Goal: Information Seeking & Learning: Learn about a topic

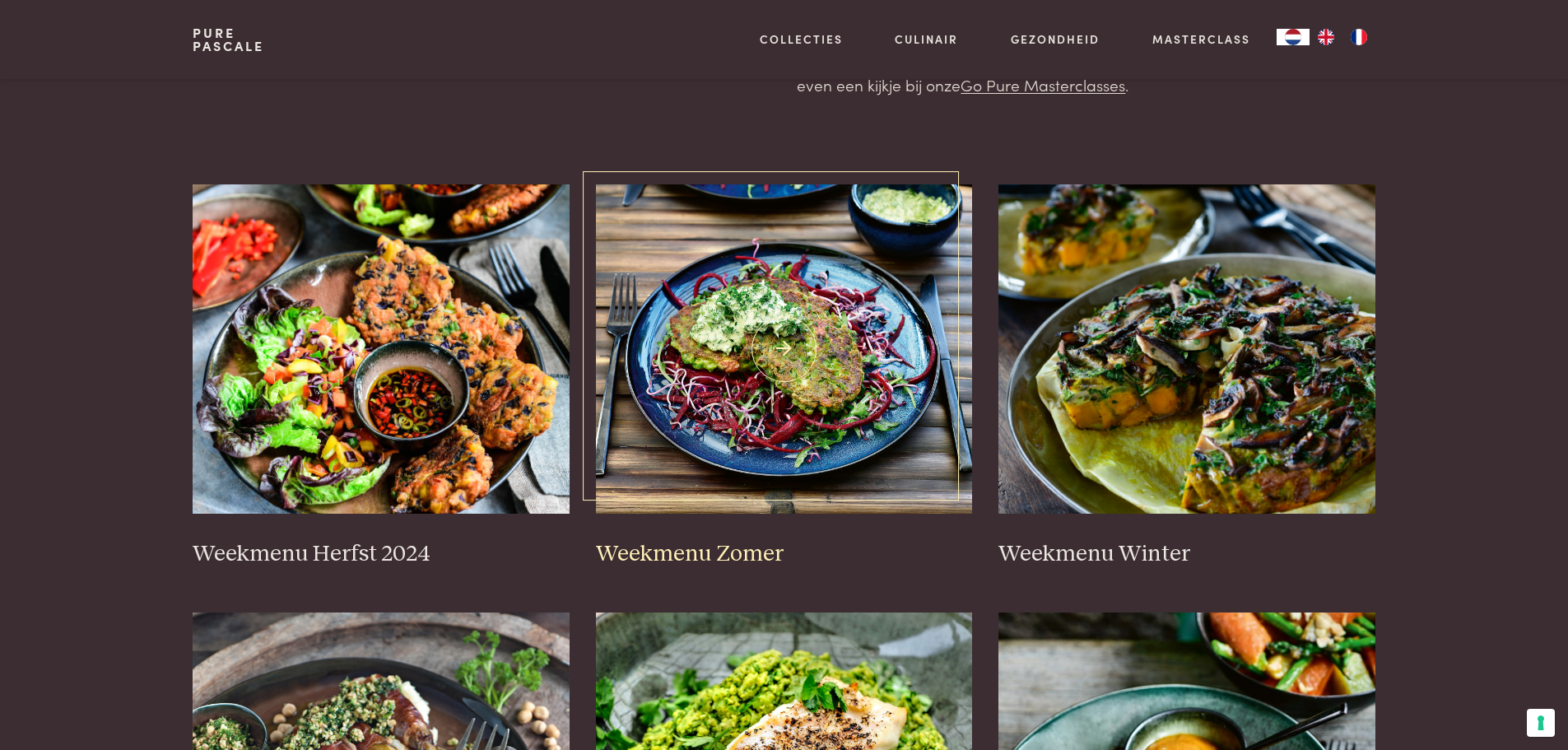
scroll to position [330, 0]
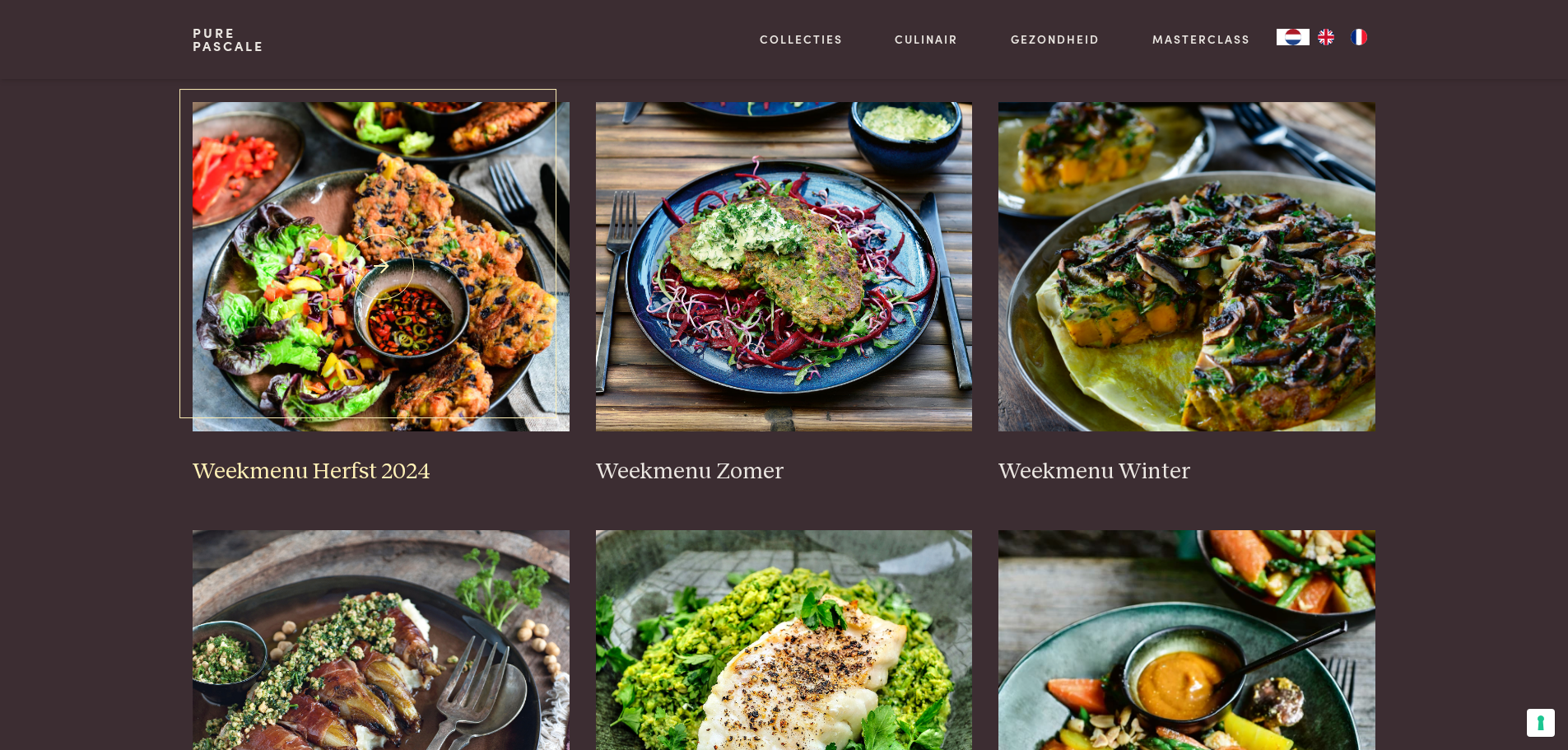
click at [375, 340] on img at bounding box center [381, 266] width 377 height 330
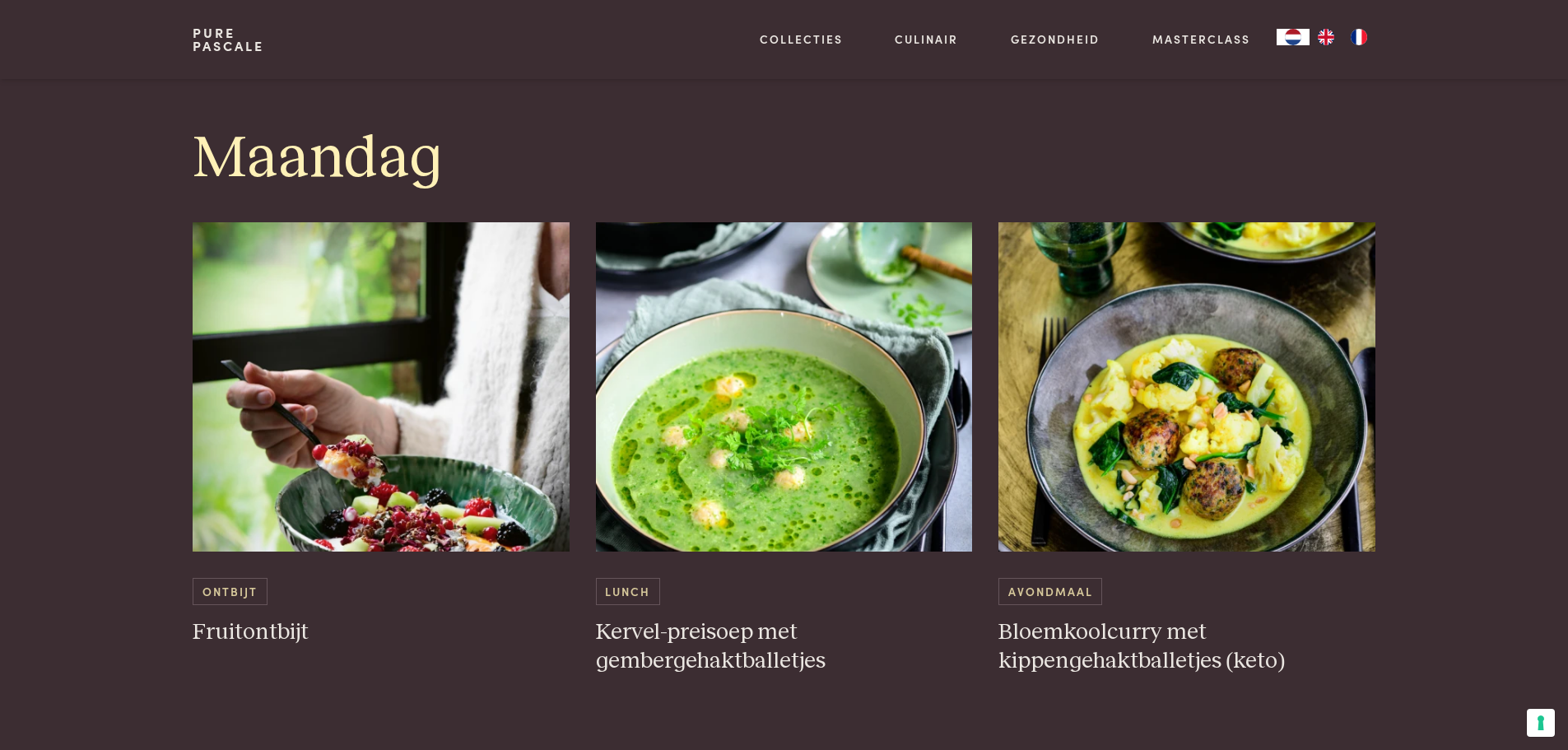
scroll to position [905, 0]
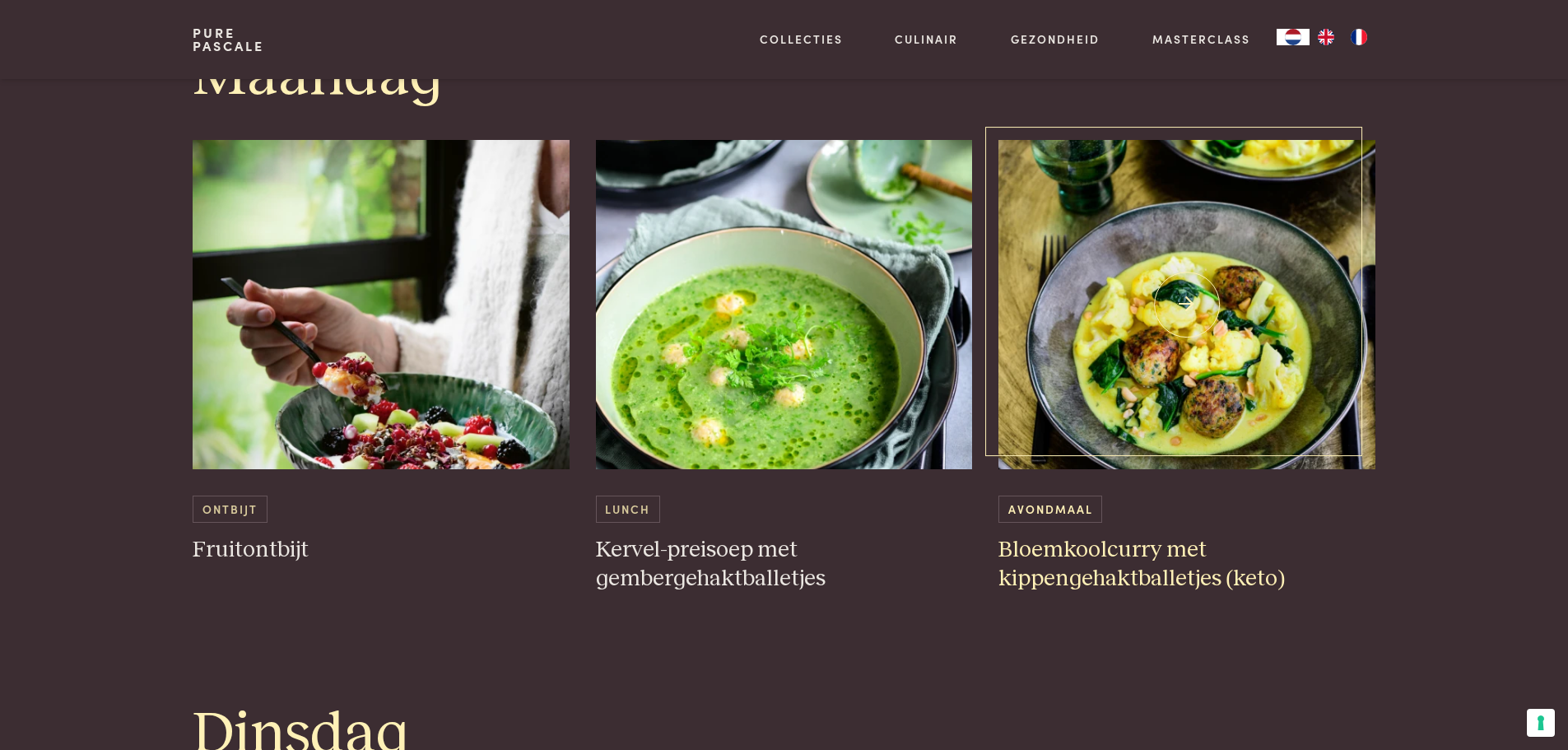
click at [1052, 507] on span "Avondmaal" at bounding box center [1051, 509] width 104 height 27
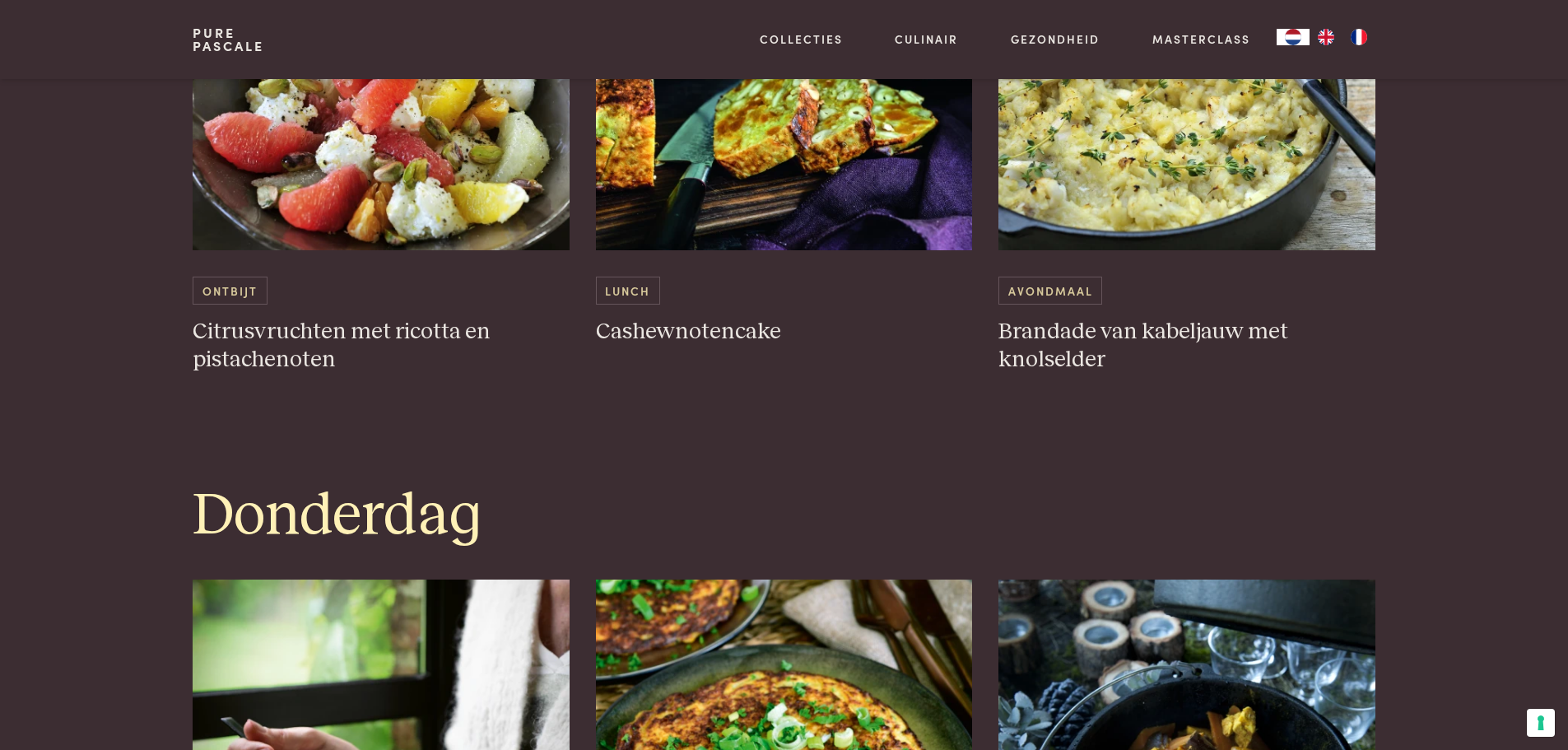
scroll to position [2716, 0]
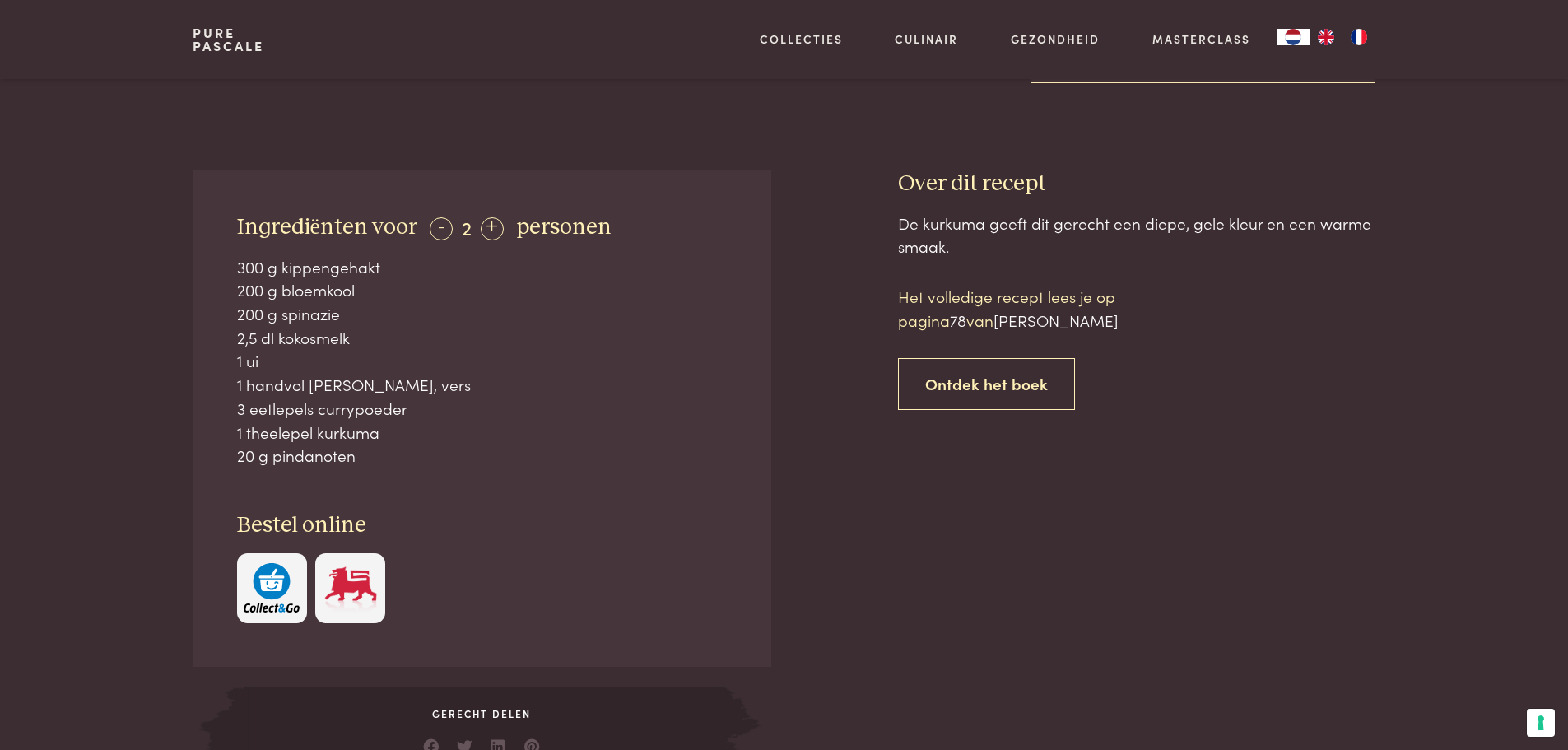
scroll to position [494, 0]
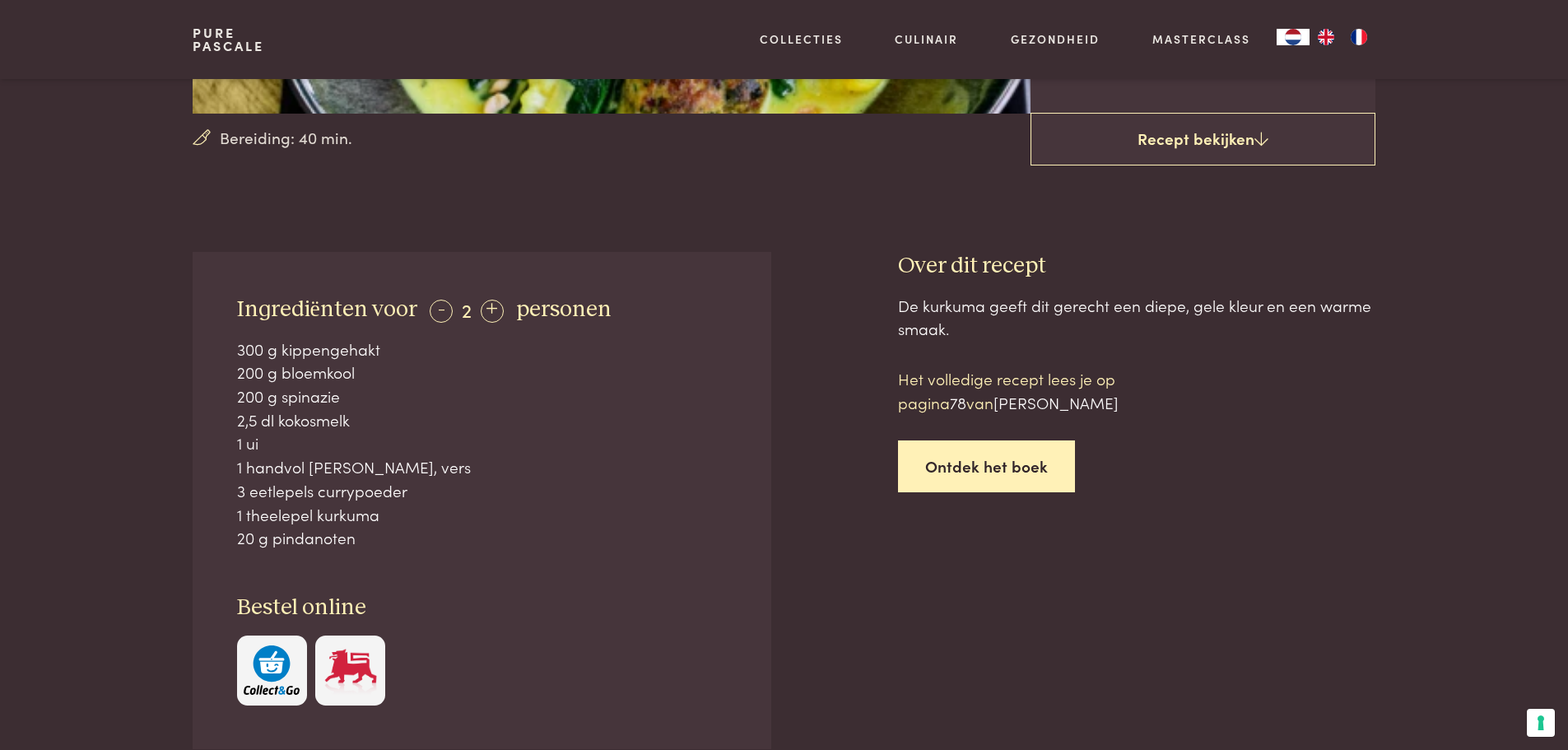
click at [1009, 469] on link "Ontdek het boek" at bounding box center [986, 466] width 177 height 52
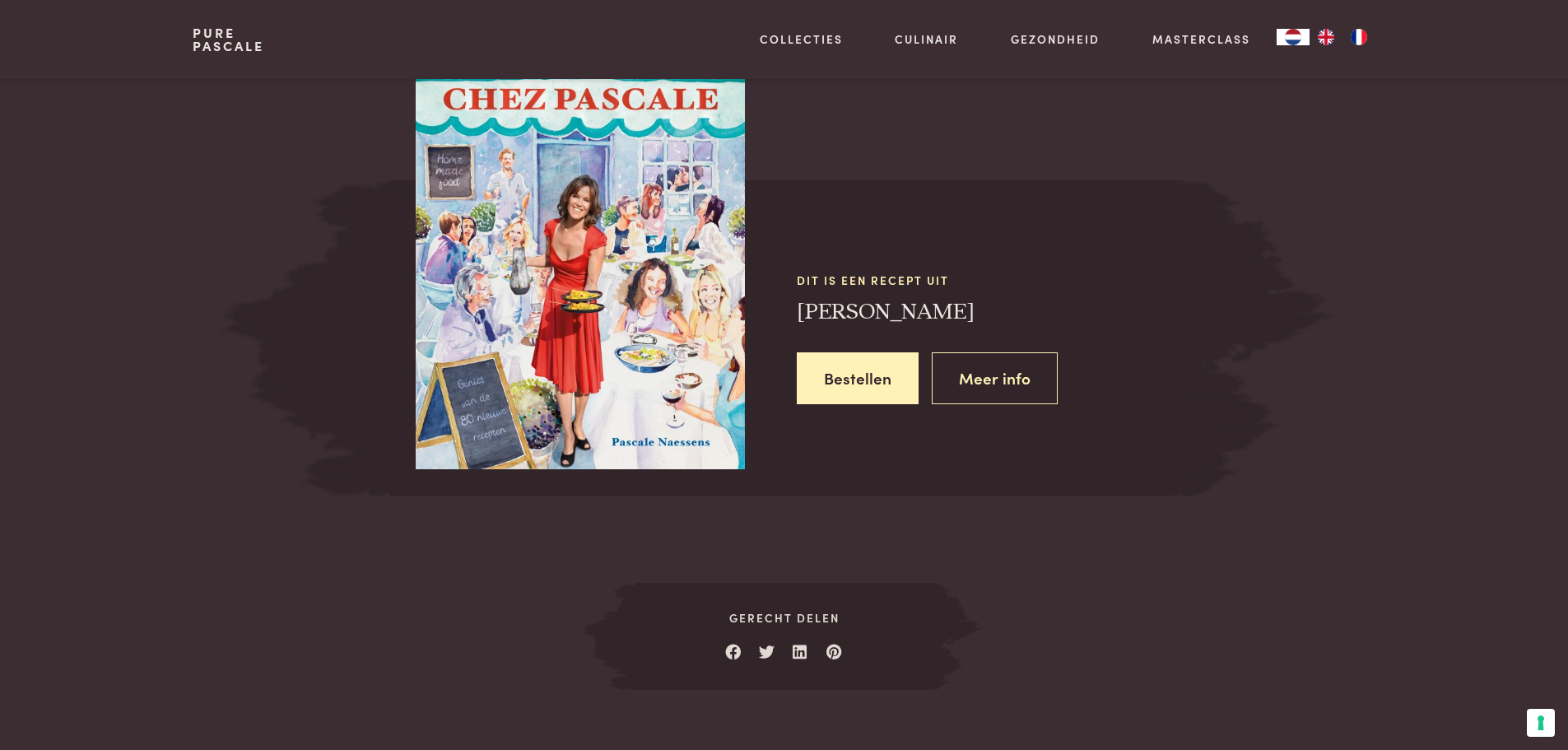
scroll to position [1529, 0]
